Goal: Task Accomplishment & Management: Use online tool/utility

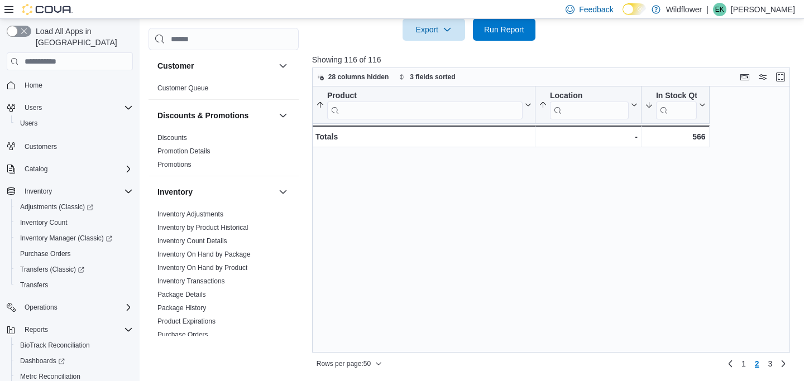
scroll to position [344, 0]
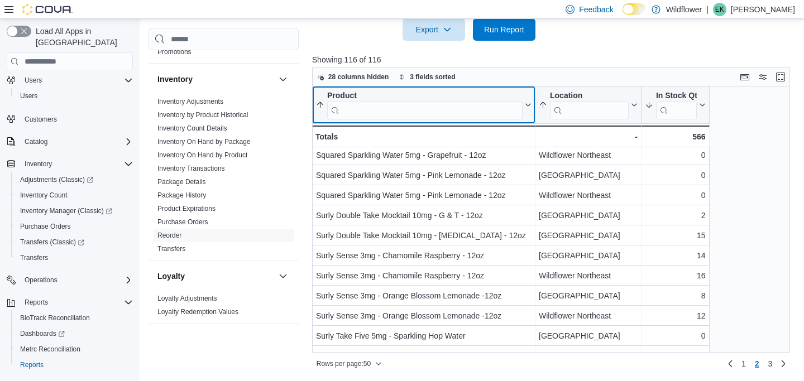
click at [457, 109] on input "search" at bounding box center [424, 111] width 195 height 18
type input "******"
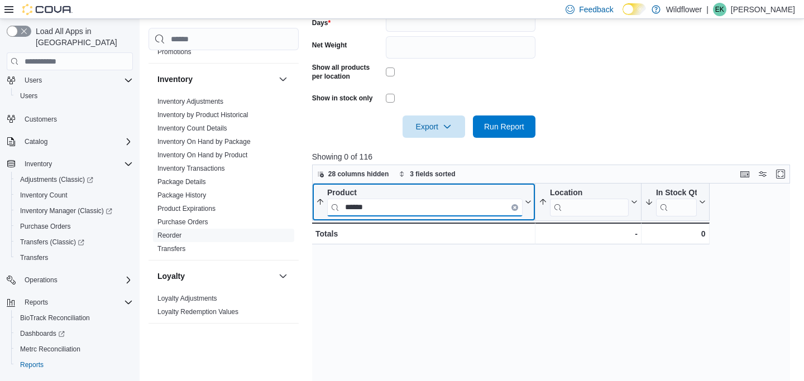
scroll to position [351, 0]
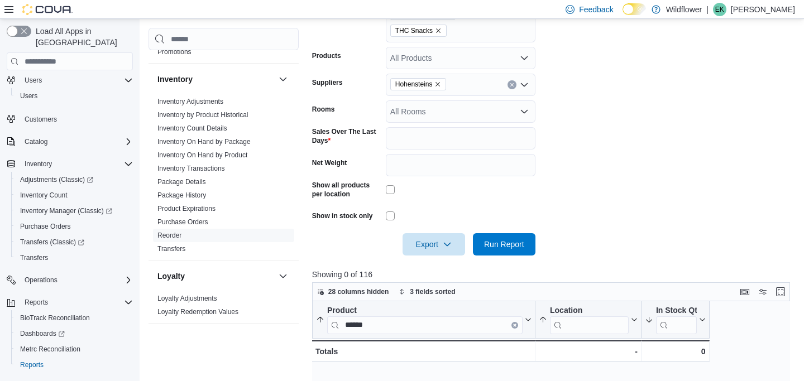
click at [446, 82] on span "Hohensteins" at bounding box center [418, 84] width 56 height 12
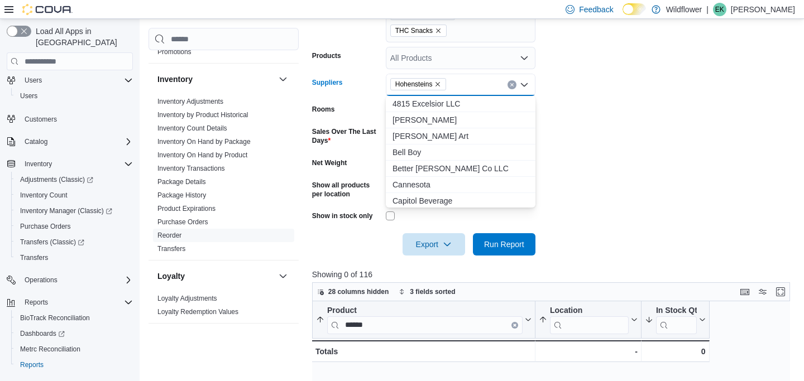
click at [440, 82] on icon "Remove Hohensteins from selection in this group" at bounding box center [438, 84] width 4 height 4
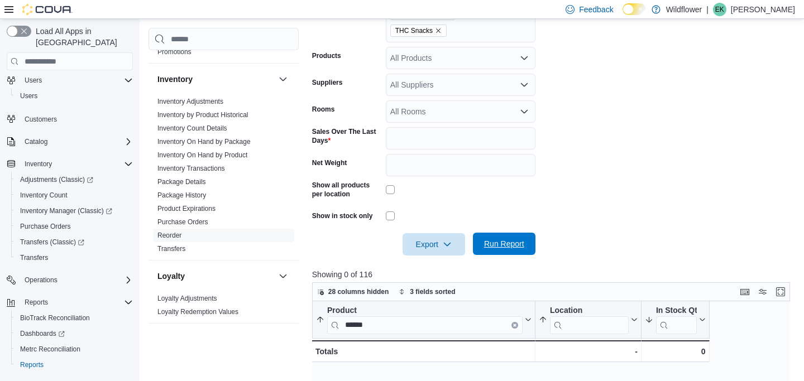
click at [514, 237] on span "Run Report" at bounding box center [503, 244] width 49 height 22
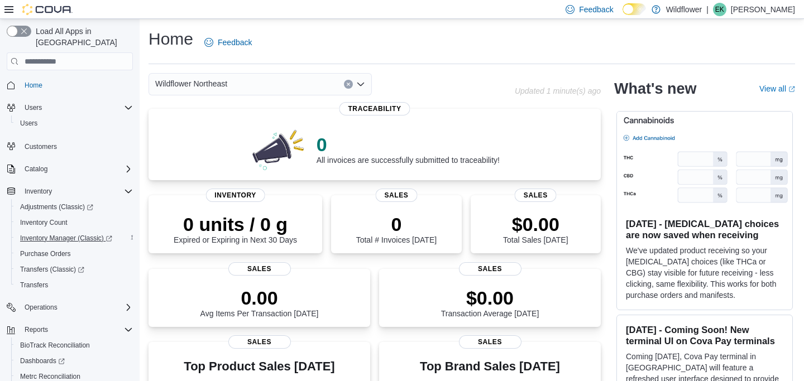
scroll to position [40, 0]
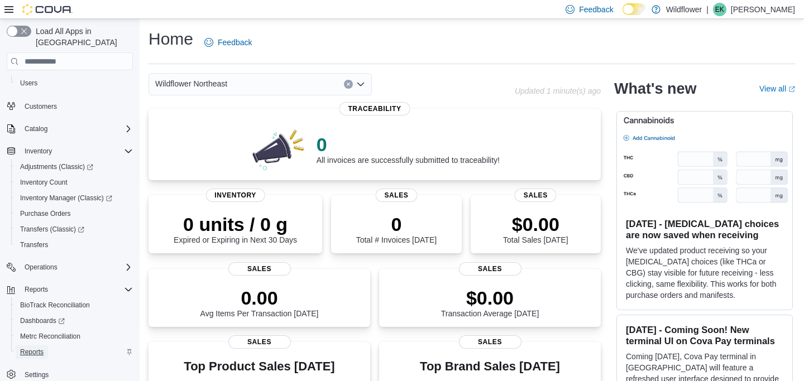
click at [39, 348] on span "Reports" at bounding box center [31, 352] width 23 height 9
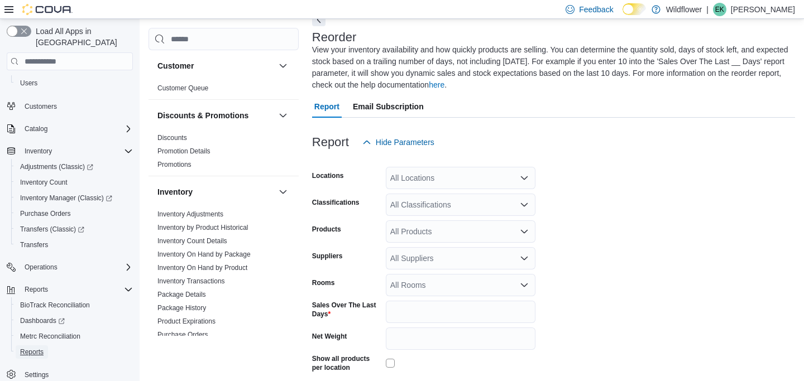
scroll to position [61, 0]
click at [443, 174] on div "All Locations" at bounding box center [461, 177] width 150 height 22
type input "****"
click at [458, 194] on span "Wildflower Northeast" at bounding box center [446, 196] width 72 height 11
click at [565, 189] on form "Locations Wildflower Northeast Classifications All Classifications Products All…" at bounding box center [553, 291] width 483 height 276
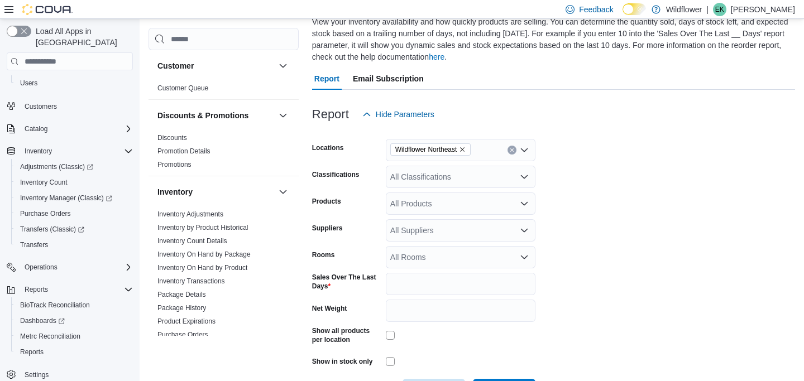
scroll to position [131, 0]
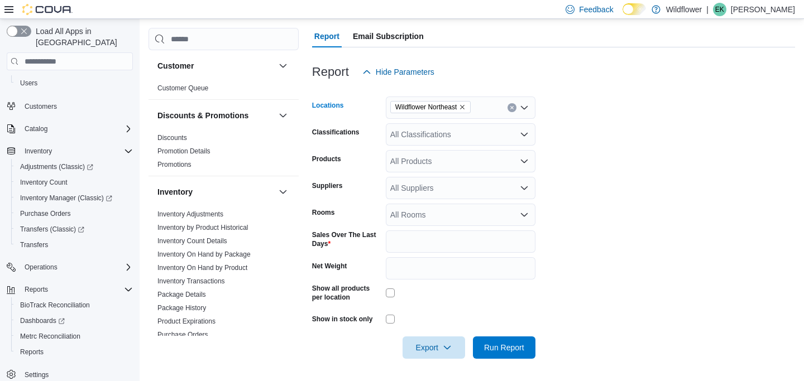
click at [480, 104] on div "Wildflower Northeast" at bounding box center [461, 108] width 150 height 22
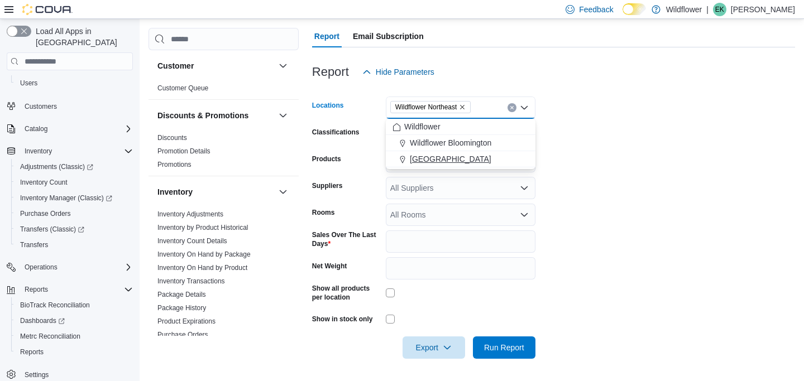
click at [469, 156] on span "Wildflower North Loop" at bounding box center [450, 158] width 81 height 11
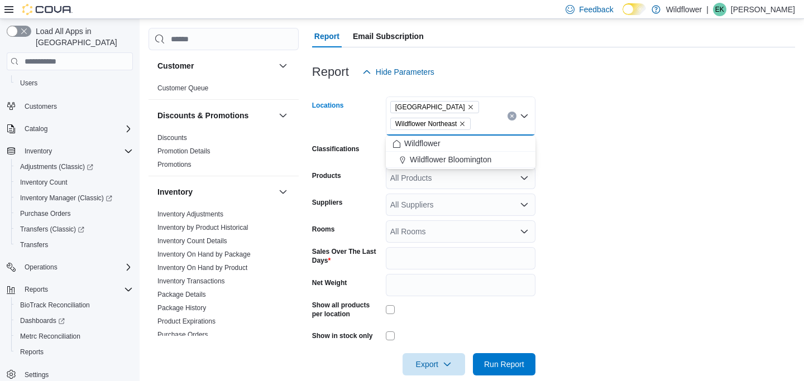
click at [576, 158] on form "Locations Wildflower North Loop Wildflower Northeast Combo box. Selected. Wildf…" at bounding box center [553, 229] width 483 height 292
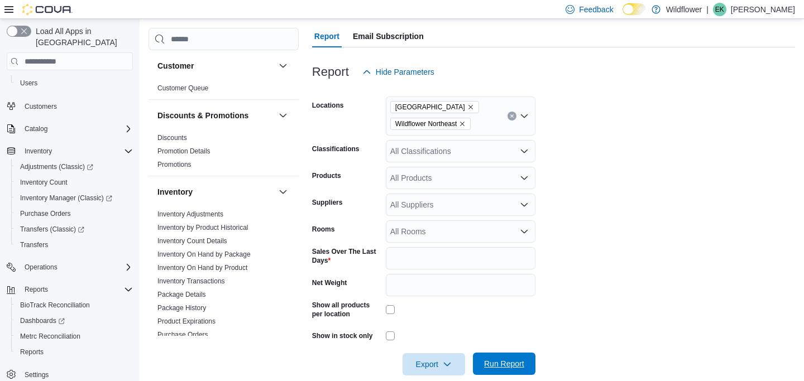
click at [509, 359] on span "Run Report" at bounding box center [504, 363] width 40 height 11
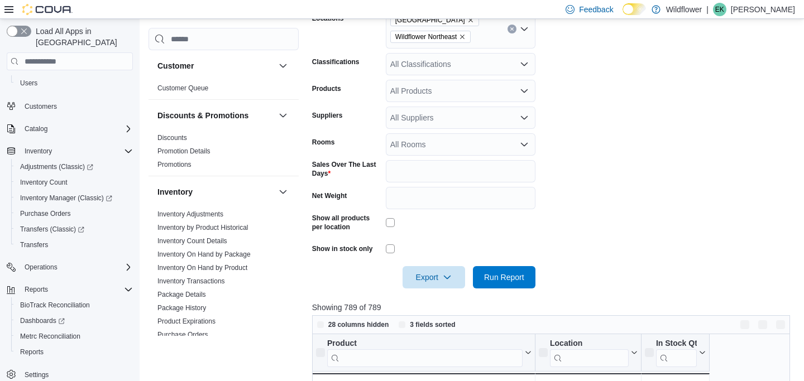
scroll to position [282, 0]
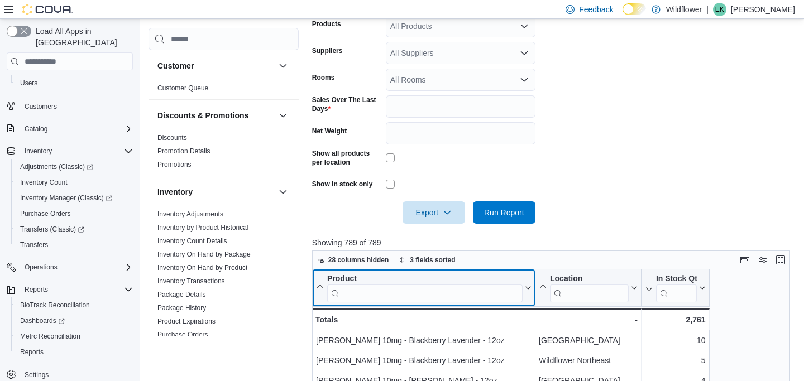
click at [367, 303] on div "Product Sorted by In Stock Qty, descending , then sorted by Location, ascending…" at bounding box center [423, 288] width 223 height 37
click at [376, 299] on input "search" at bounding box center [424, 294] width 195 height 18
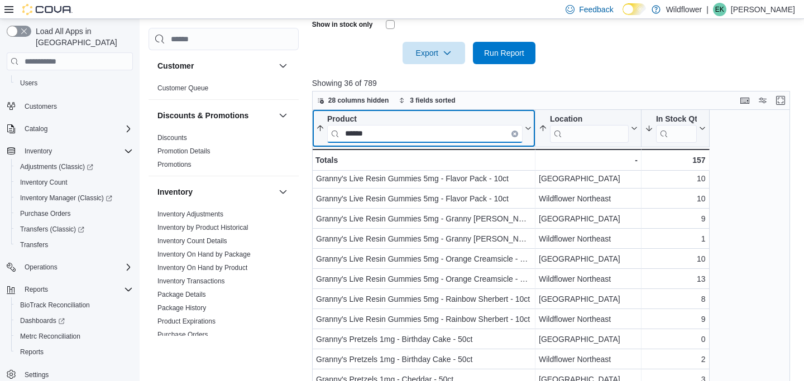
scroll to position [167, 0]
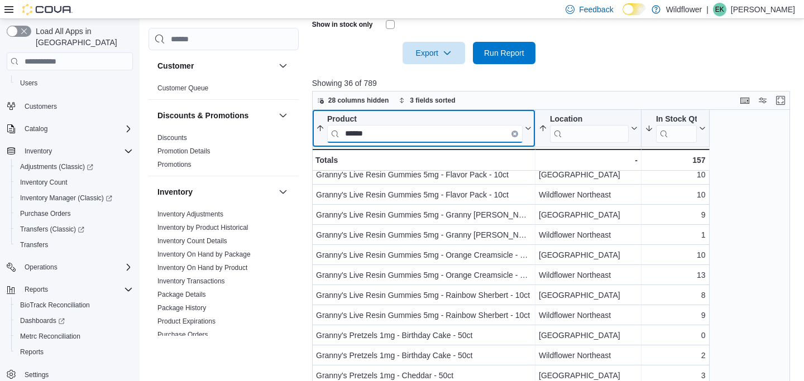
type input "******"
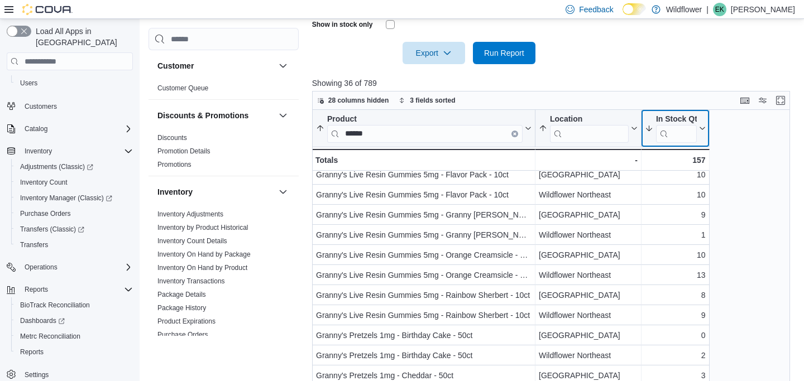
click at [699, 128] on icon at bounding box center [700, 128] width 9 height 7
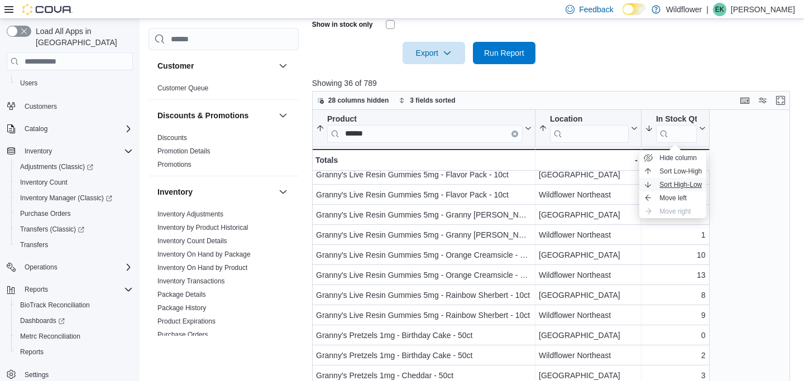
click at [687, 180] on button "Sort High-Low" at bounding box center [672, 184] width 67 height 13
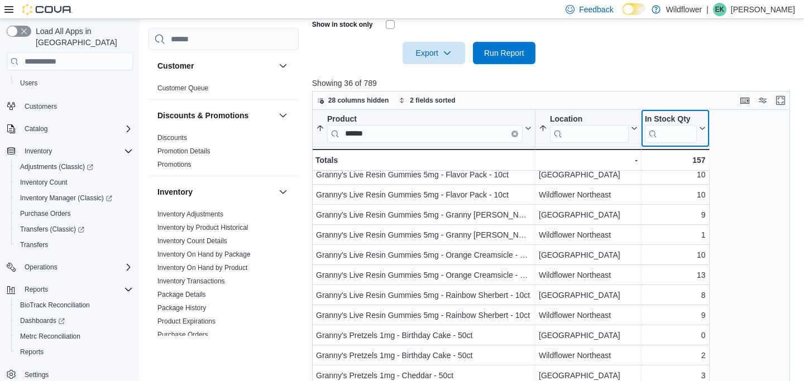
scroll to position [0, 0]
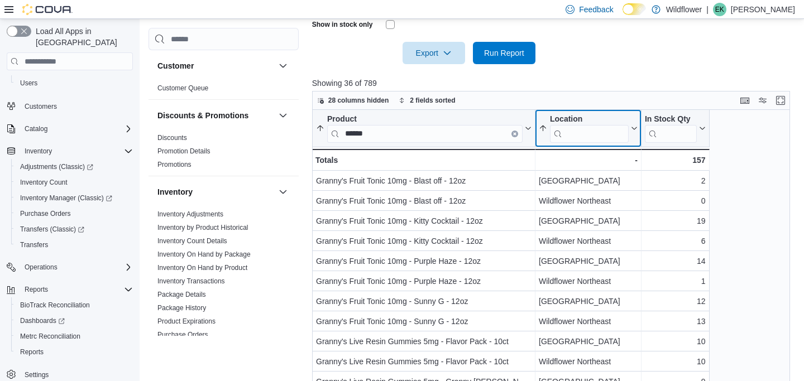
click at [633, 133] on button "Location" at bounding box center [587, 128] width 99 height 28
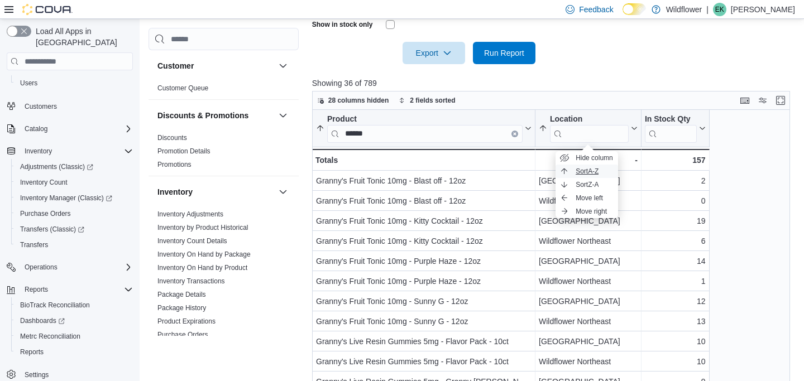
click at [598, 174] on span "Sort A-Z" at bounding box center [586, 171] width 23 height 9
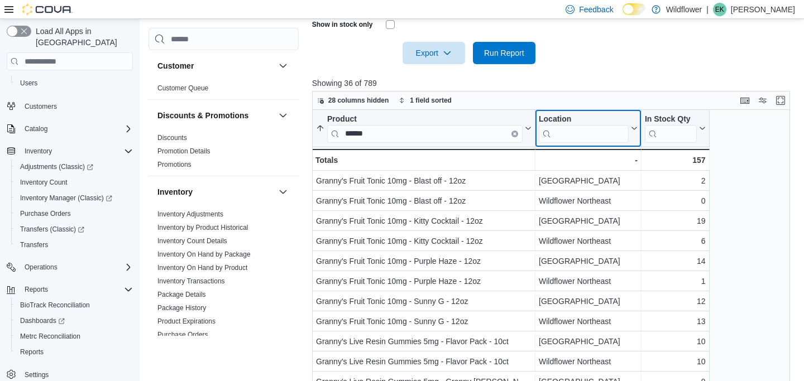
click at [633, 135] on button "Location" at bounding box center [587, 128] width 99 height 28
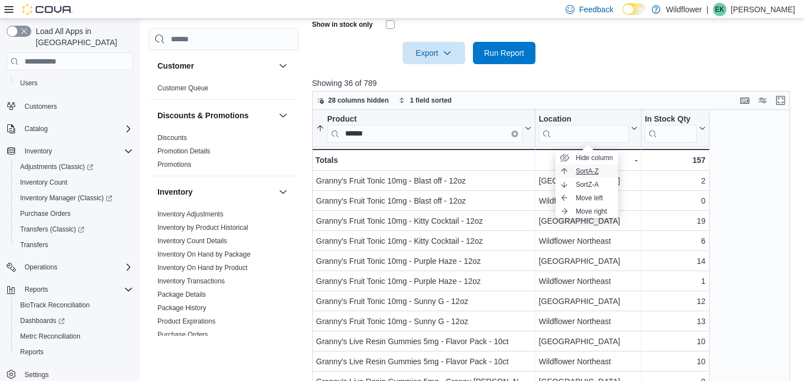
click at [598, 171] on span "Sort A-Z" at bounding box center [586, 171] width 23 height 9
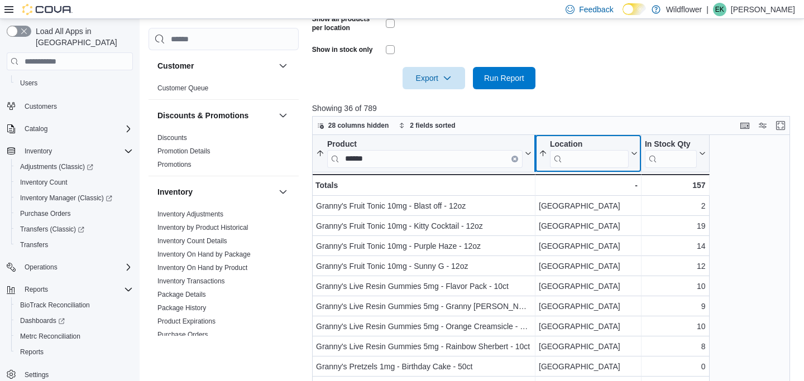
click at [530, 151] on div at bounding box center [534, 153] width 9 height 37
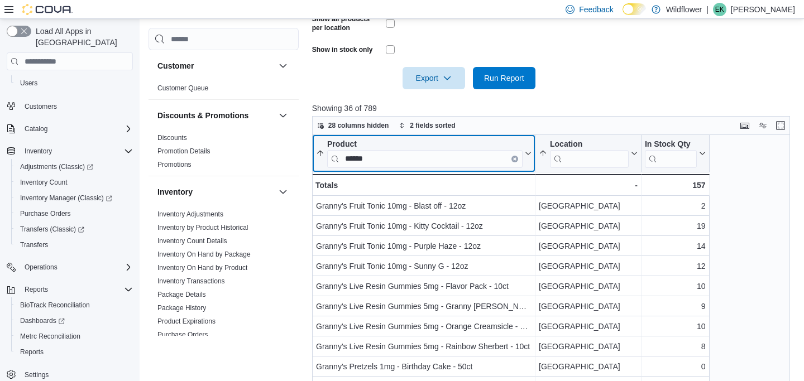
click at [528, 150] on icon at bounding box center [526, 153] width 9 height 7
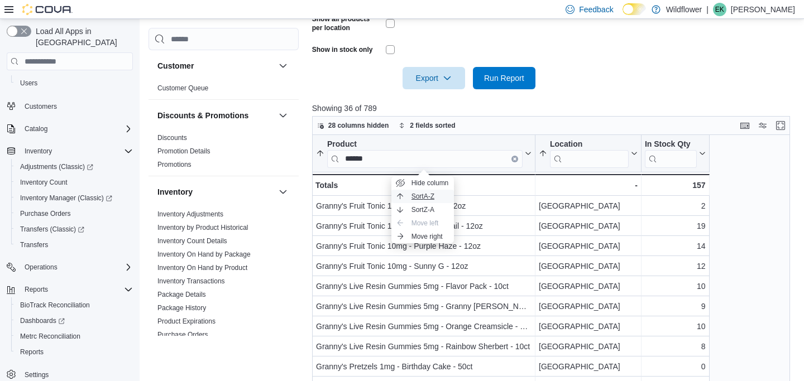
click at [434, 196] on span "Sort A-Z" at bounding box center [422, 196] width 23 height 9
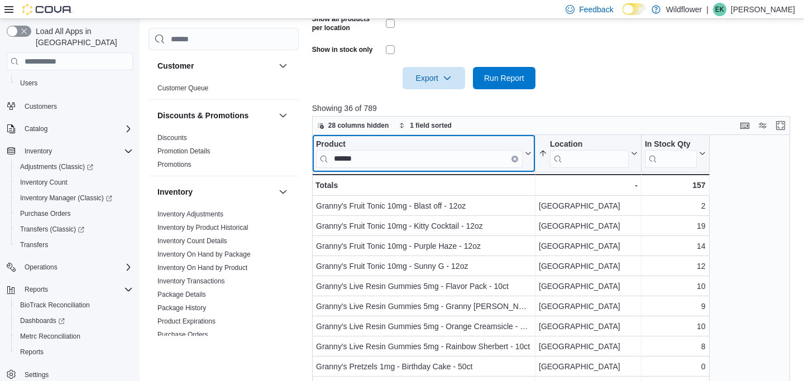
click at [526, 159] on button "Product ******" at bounding box center [423, 154] width 215 height 28
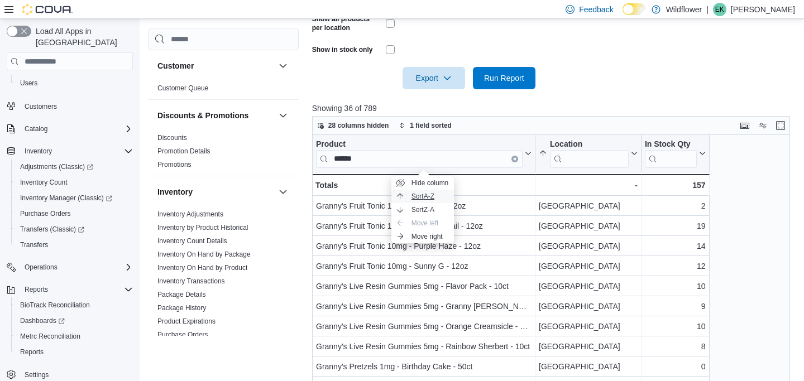
click at [434, 199] on span "Sort A-Z" at bounding box center [422, 196] width 23 height 9
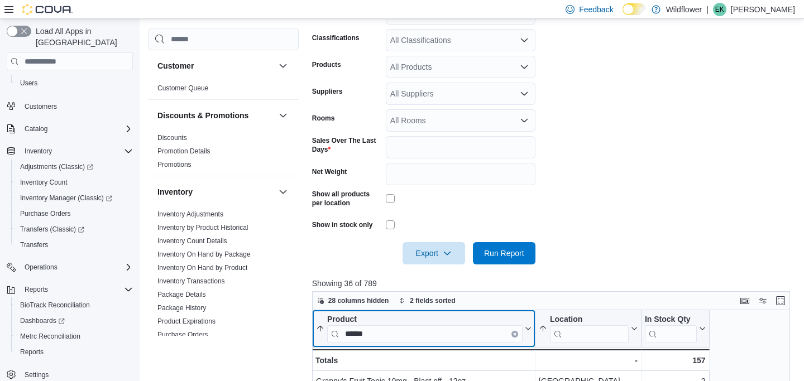
scroll to position [239, 0]
